Goal: Task Accomplishment & Management: Use online tool/utility

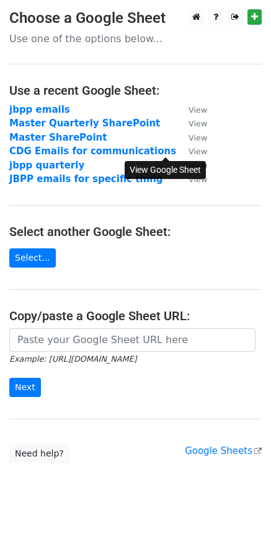
click at [188, 151] on small "View" at bounding box center [197, 151] width 19 height 9
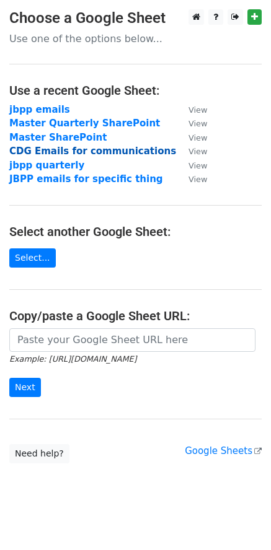
click at [97, 151] on strong "CDG Emails for communications" at bounding box center [92, 151] width 167 height 11
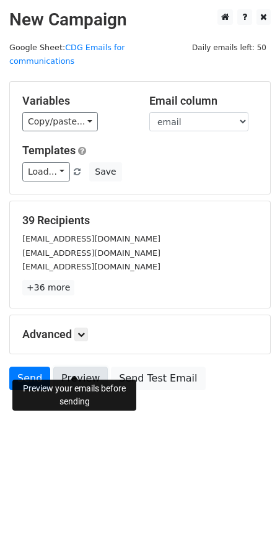
click at [92, 367] on link "Preview" at bounding box center [80, 379] width 55 height 24
